Goal: Information Seeking & Learning: Learn about a topic

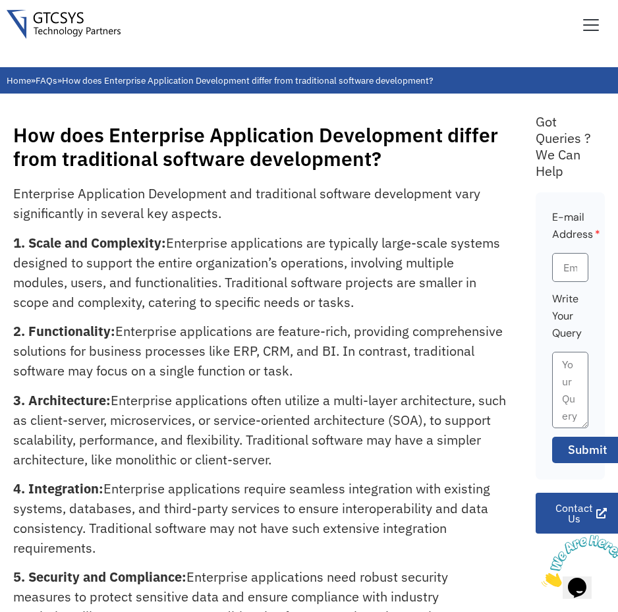
click at [274, 322] on p "2. Functionality: Enterprise applications are feature-rich, providing comprehen…" at bounding box center [259, 350] width 493 height 59
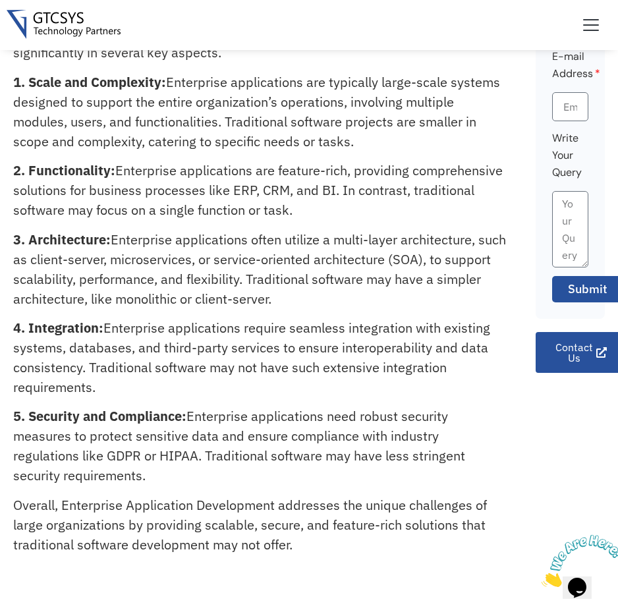
scroll to position [66, 0]
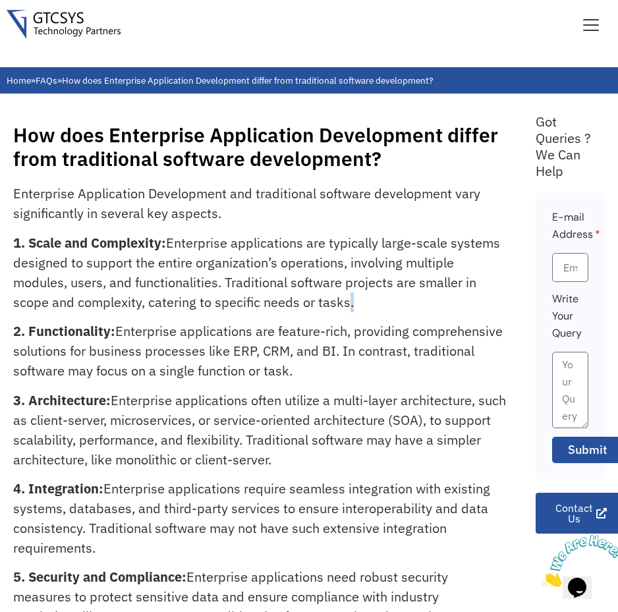
click at [344, 294] on p "1. Scale and Complexity: Enterprise applications are typically large-scale syst…" at bounding box center [259, 272] width 493 height 79
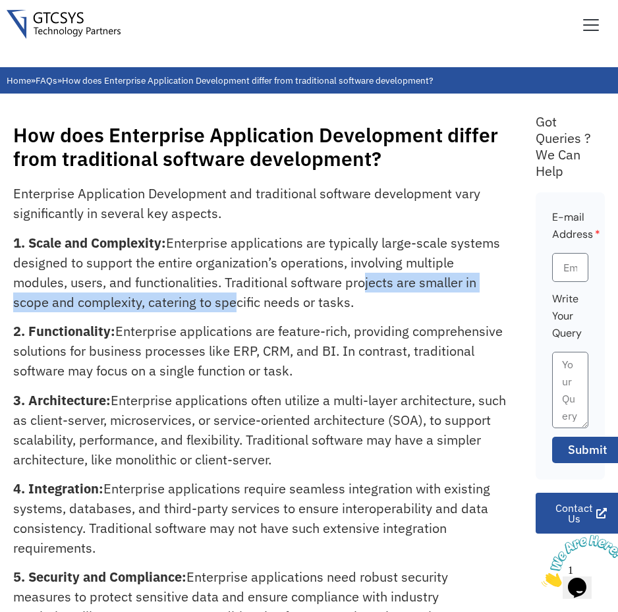
drag, startPoint x: 359, startPoint y: 283, endPoint x: 229, endPoint y: 300, distance: 130.9
click at [229, 300] on p "1. Scale and Complexity: Enterprise applications are typically large-scale syst…" at bounding box center [259, 272] width 493 height 79
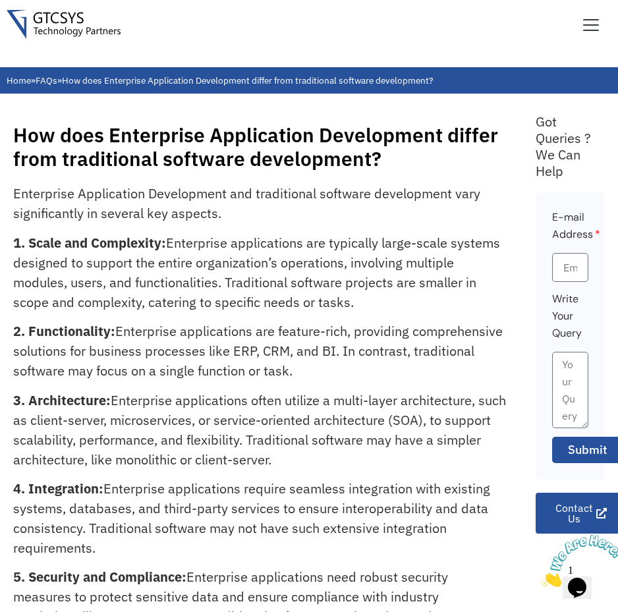
click at [258, 279] on p "1. Scale and Complexity: Enterprise applications are typically large-scale syst…" at bounding box center [259, 272] width 493 height 79
